Goal: Find specific page/section: Find specific page/section

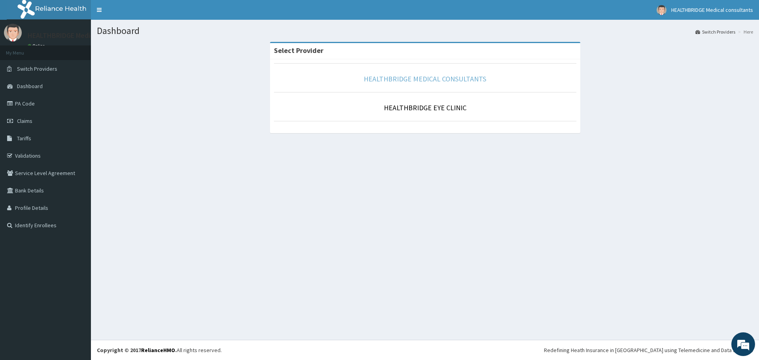
click at [401, 79] on link "HEALTHBRIDGE MEDICAL CONSULTANTS" at bounding box center [425, 78] width 122 height 9
